Goal: Task Accomplishment & Management: Manage account settings

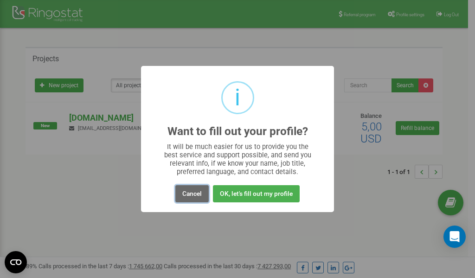
click at [191, 195] on button "Cancel" at bounding box center [191, 193] width 33 height 17
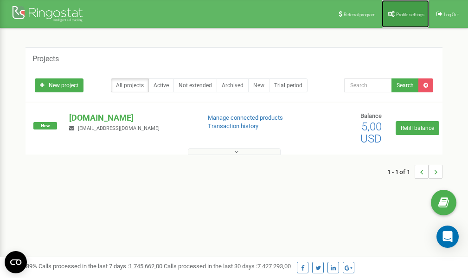
click at [399, 12] on span "Profile settings" at bounding box center [410, 14] width 28 height 5
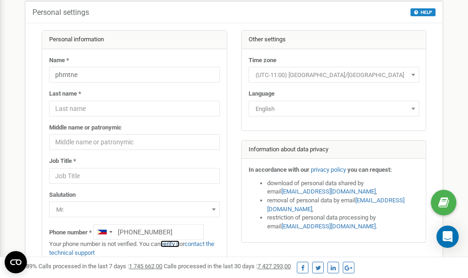
click at [173, 243] on link "verify it" at bounding box center [169, 243] width 19 height 7
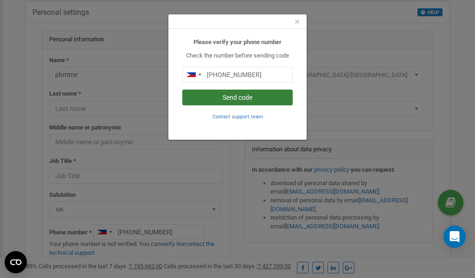
click at [233, 97] on button "Send code" at bounding box center [237, 97] width 110 height 16
